Goal: Find specific page/section: Find specific page/section

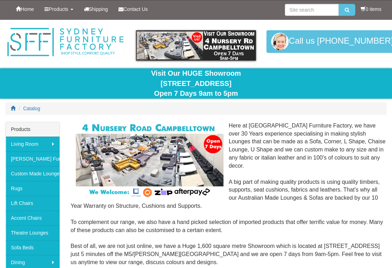
click at [24, 162] on link "[PERSON_NAME] Furniture" at bounding box center [33, 159] width 54 height 15
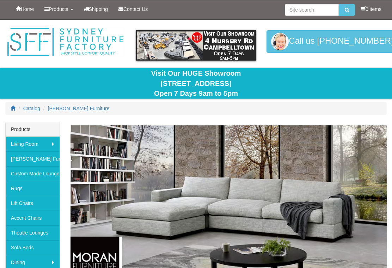
click at [73, 10] on b at bounding box center [72, 9] width 3 height 1
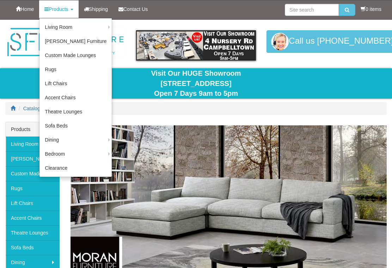
click at [59, 100] on link "Accent Chairs" at bounding box center [76, 98] width 72 height 14
